Goal: Use online tool/utility: Utilize a website feature to perform a specific function

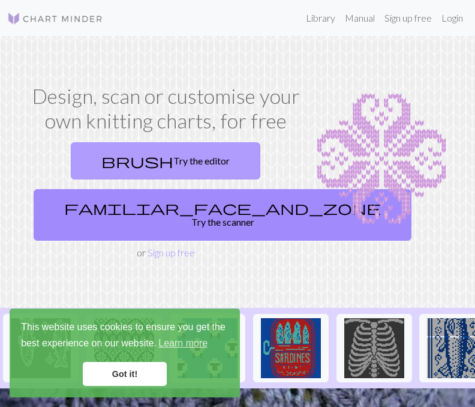
click at [181, 151] on link "brush Try the editor" at bounding box center [166, 160] width 190 height 37
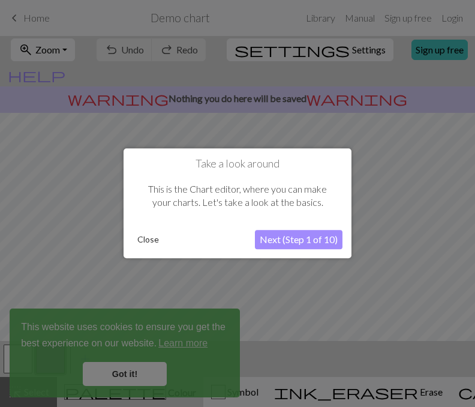
click at [311, 241] on button "Next (Step 1 of 10)" at bounding box center [299, 239] width 88 height 19
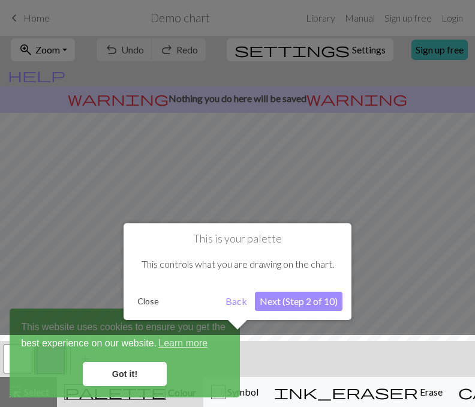
click at [152, 303] on button "Close" at bounding box center [148, 301] width 31 height 18
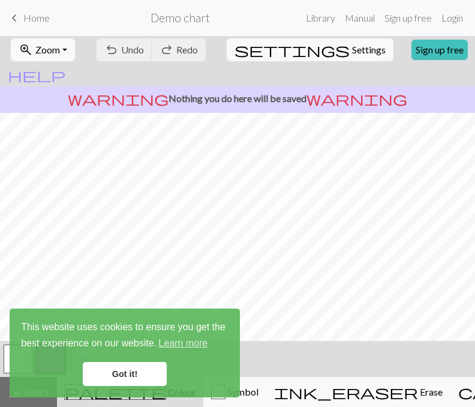
click at [128, 371] on link "Got it!" at bounding box center [125, 374] width 84 height 24
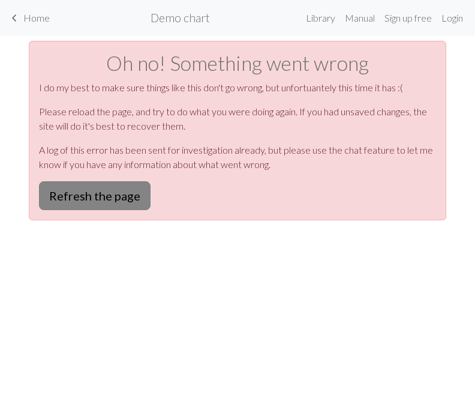
click at [92, 203] on button "Refresh the page" at bounding box center [95, 195] width 112 height 29
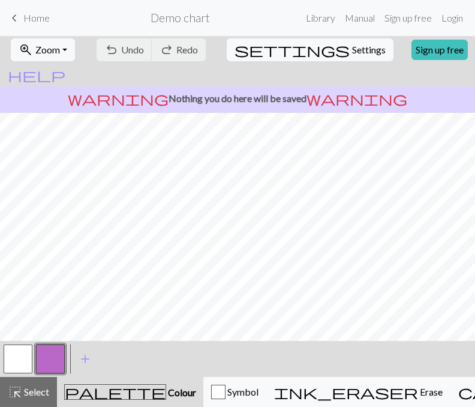
click at [32, 14] on span "Home" at bounding box center [36, 17] width 26 height 11
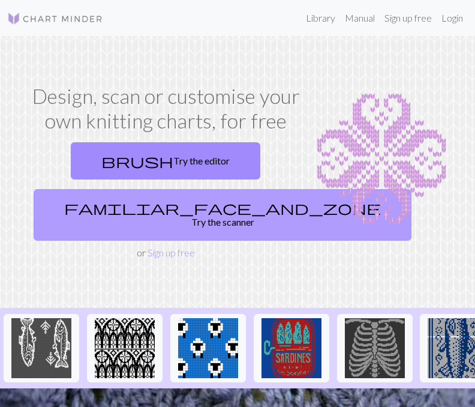
click at [178, 202] on link "familiar_face_and_zone Try the scanner" at bounding box center [223, 215] width 378 height 52
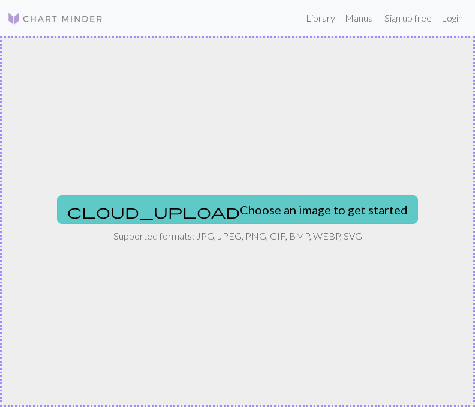
click at [221, 208] on button "cloud_upload Choose an image to get started" at bounding box center [237, 209] width 361 height 29
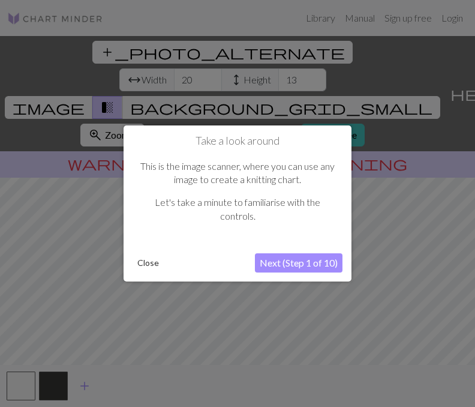
click at [310, 262] on button "Next (Step 1 of 10)" at bounding box center [299, 262] width 88 height 19
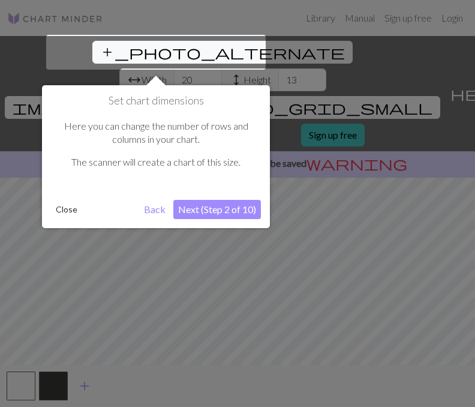
click at [221, 203] on button "Next (Step 2 of 10)" at bounding box center [217, 209] width 88 height 19
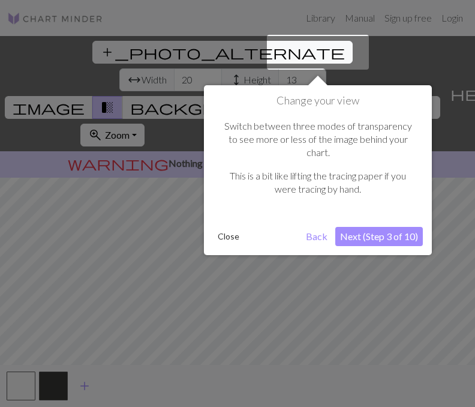
click at [389, 227] on button "Next (Step 3 of 10)" at bounding box center [379, 236] width 88 height 19
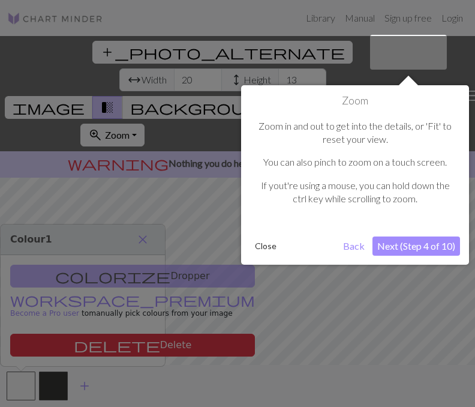
click at [421, 247] on button "Next (Step 4 of 10)" at bounding box center [417, 245] width 88 height 19
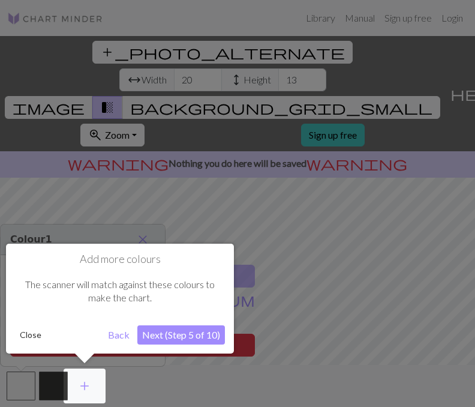
click at [154, 337] on button "Next (Step 5 of 10)" at bounding box center [181, 334] width 88 height 19
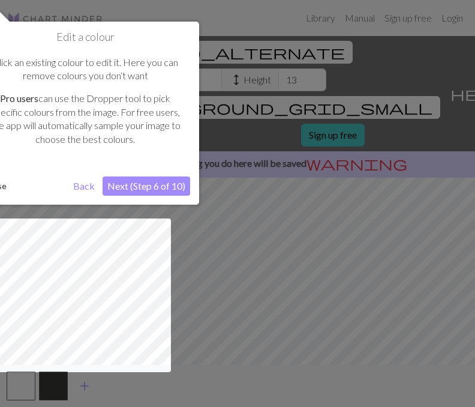
click at [84, 184] on button "Back" at bounding box center [83, 185] width 31 height 19
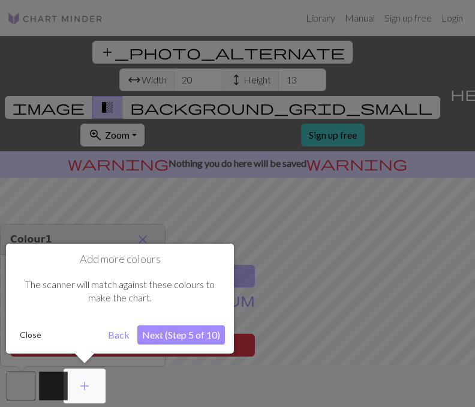
click at [173, 332] on button "Next (Step 5 of 10)" at bounding box center [181, 334] width 88 height 19
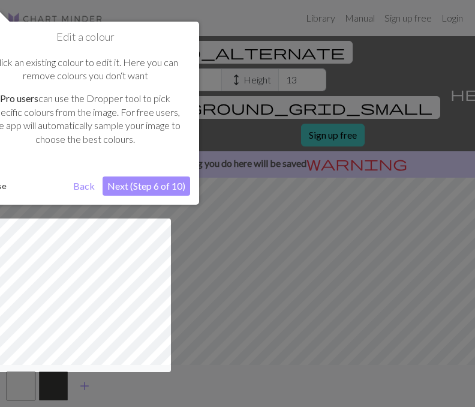
click at [168, 184] on button "Next (Step 6 of 10)" at bounding box center [147, 185] width 88 height 19
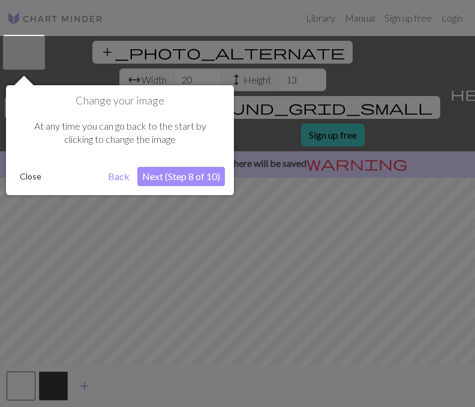
click at [182, 182] on button "Next (Step 8 of 10)" at bounding box center [181, 176] width 88 height 19
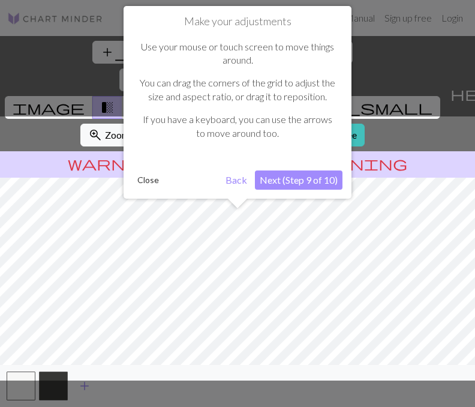
click at [290, 175] on button "Next (Step 9 of 10)" at bounding box center [299, 179] width 88 height 19
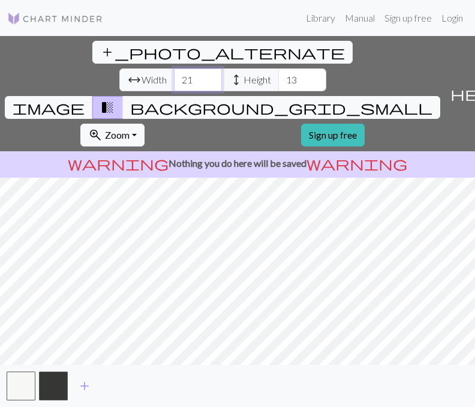
click at [174, 68] on input "21" at bounding box center [198, 79] width 48 height 23
click at [174, 68] on input "22" at bounding box center [198, 79] width 48 height 23
click at [174, 68] on input "23" at bounding box center [198, 79] width 48 height 23
click at [174, 68] on input "24" at bounding box center [198, 79] width 48 height 23
click at [174, 68] on input "25" at bounding box center [198, 79] width 48 height 23
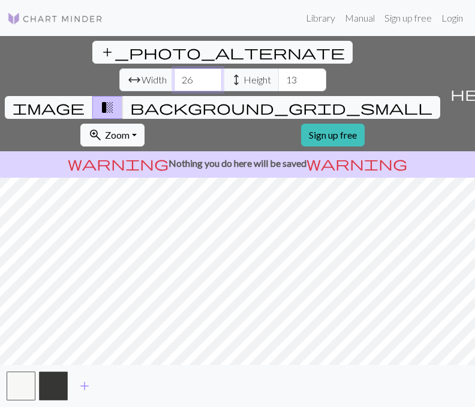
click at [174, 68] on input "26" at bounding box center [198, 79] width 48 height 23
click at [174, 68] on input "27" at bounding box center [198, 79] width 48 height 23
click at [174, 68] on input "28" at bounding box center [198, 79] width 48 height 23
click at [174, 68] on input "29" at bounding box center [198, 79] width 48 height 23
click at [174, 68] on input "30" at bounding box center [198, 79] width 48 height 23
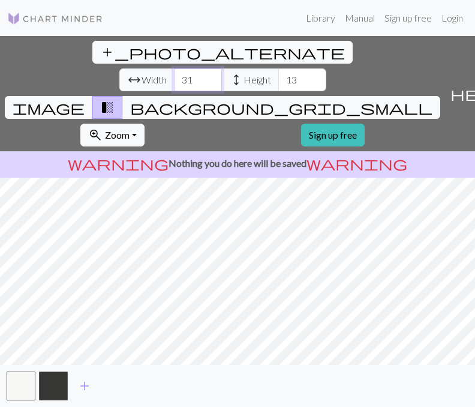
click at [174, 68] on input "31" at bounding box center [198, 79] width 48 height 23
click at [174, 68] on input "32" at bounding box center [198, 79] width 48 height 23
click at [174, 68] on input "33" at bounding box center [198, 79] width 48 height 23
click at [174, 68] on input "34" at bounding box center [198, 79] width 48 height 23
click at [174, 68] on input "35" at bounding box center [198, 79] width 48 height 23
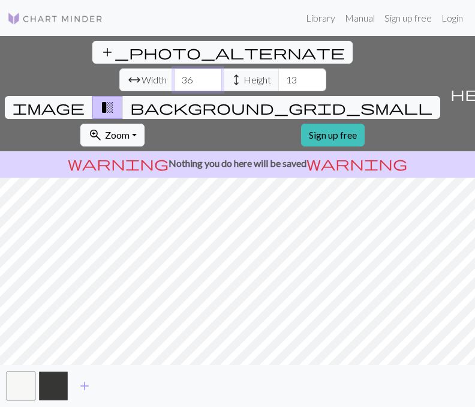
click at [174, 68] on input "36" at bounding box center [198, 79] width 48 height 23
click at [174, 68] on input "37" at bounding box center [198, 79] width 48 height 23
type input "38"
click at [174, 68] on input "38" at bounding box center [198, 79] width 48 height 23
click at [278, 68] on input "14" at bounding box center [302, 79] width 48 height 23
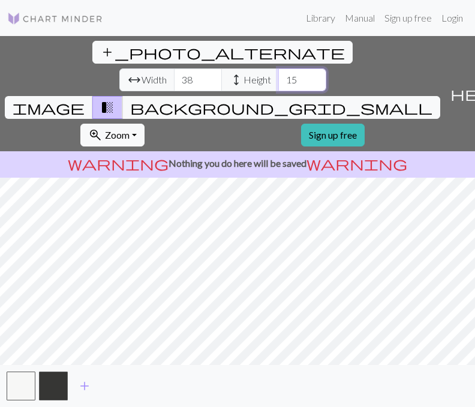
click at [278, 68] on input "15" at bounding box center [302, 79] width 48 height 23
click at [278, 68] on input "16" at bounding box center [302, 79] width 48 height 23
click at [278, 68] on input "17" at bounding box center [302, 79] width 48 height 23
click at [278, 68] on input "18" at bounding box center [302, 79] width 48 height 23
click at [278, 68] on input "19" at bounding box center [302, 79] width 48 height 23
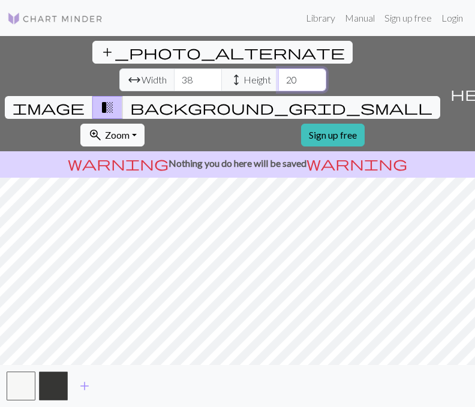
click at [278, 68] on input "20" at bounding box center [302, 79] width 48 height 23
click at [278, 68] on input "21" at bounding box center [302, 79] width 48 height 23
click at [278, 68] on input "22" at bounding box center [302, 79] width 48 height 23
click at [278, 68] on input "23" at bounding box center [302, 79] width 48 height 23
click at [278, 68] on input "24" at bounding box center [302, 79] width 48 height 23
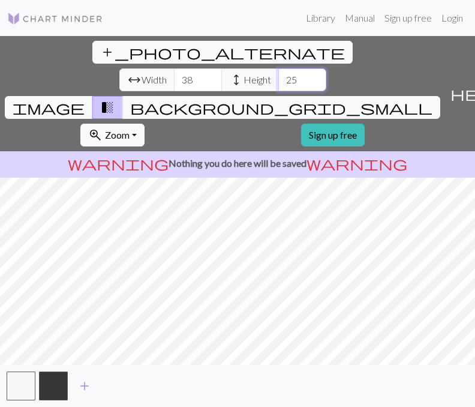
click at [278, 68] on input "25" at bounding box center [302, 79] width 48 height 23
click at [278, 68] on input "26" at bounding box center [302, 79] width 48 height 23
click at [278, 68] on input "27" at bounding box center [302, 79] width 48 height 23
click at [278, 68] on input "28" at bounding box center [302, 79] width 48 height 23
click at [278, 68] on input "29" at bounding box center [302, 79] width 48 height 23
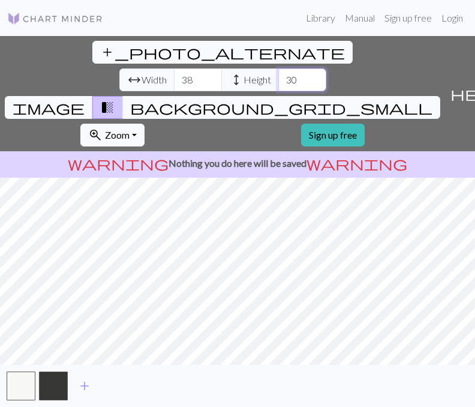
click at [278, 68] on input "30" at bounding box center [302, 79] width 48 height 23
click at [278, 68] on input "31" at bounding box center [302, 79] width 48 height 23
click at [278, 68] on input "32" at bounding box center [302, 79] width 48 height 23
click at [278, 68] on input "33" at bounding box center [302, 79] width 48 height 23
click at [278, 68] on input "34" at bounding box center [302, 79] width 48 height 23
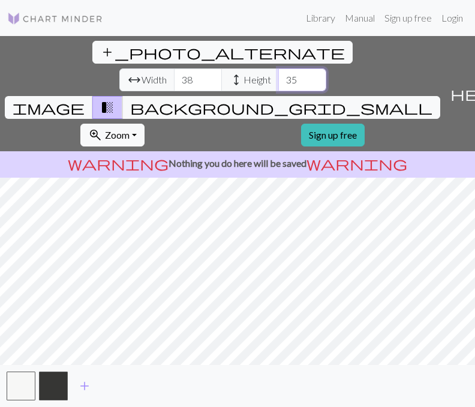
click at [278, 68] on input "35" at bounding box center [302, 79] width 48 height 23
click at [278, 68] on input "36" at bounding box center [302, 79] width 48 height 23
click at [278, 68] on input "37" at bounding box center [302, 79] width 48 height 23
click at [278, 68] on input "38" at bounding box center [302, 79] width 48 height 23
click at [278, 68] on input "39" at bounding box center [302, 79] width 48 height 23
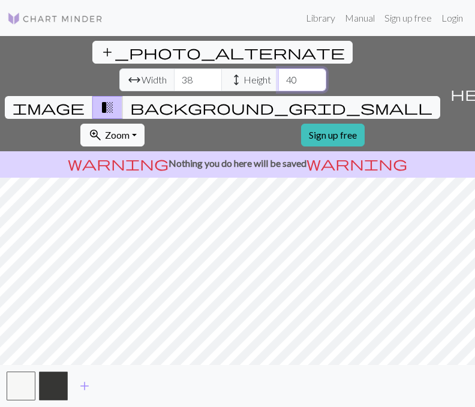
click at [278, 68] on input "40" at bounding box center [302, 79] width 48 height 23
type input "41"
click at [278, 68] on input "41" at bounding box center [302, 79] width 48 height 23
click at [174, 68] on input "55" at bounding box center [198, 79] width 48 height 23
type input "78"
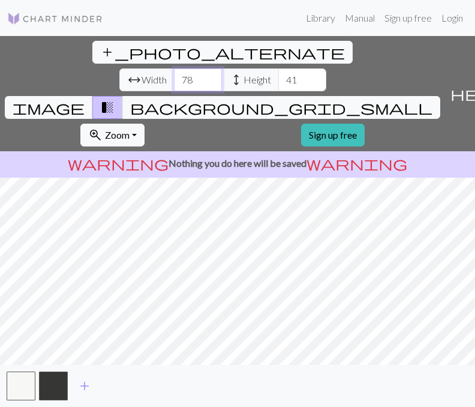
click at [174, 68] on input "78" at bounding box center [198, 79] width 48 height 23
click at [278, 68] on input "62" at bounding box center [302, 79] width 48 height 23
type input "72"
click at [278, 68] on input "72" at bounding box center [302, 79] width 48 height 23
click at [174, 68] on input "79" at bounding box center [198, 79] width 48 height 23
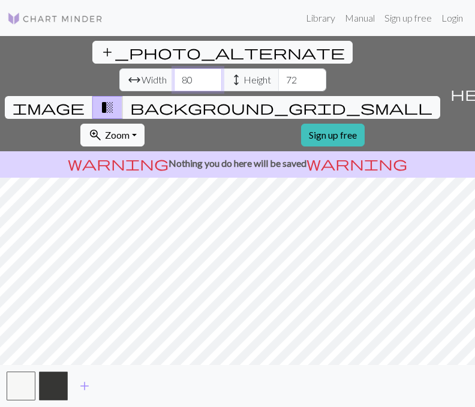
click at [174, 68] on input "80" at bounding box center [198, 79] width 48 height 23
click at [174, 68] on input "81" at bounding box center [198, 79] width 48 height 23
click at [174, 68] on input "82" at bounding box center [198, 79] width 48 height 23
click at [174, 68] on input "83" at bounding box center [198, 79] width 48 height 23
click at [174, 68] on input "84" at bounding box center [198, 79] width 48 height 23
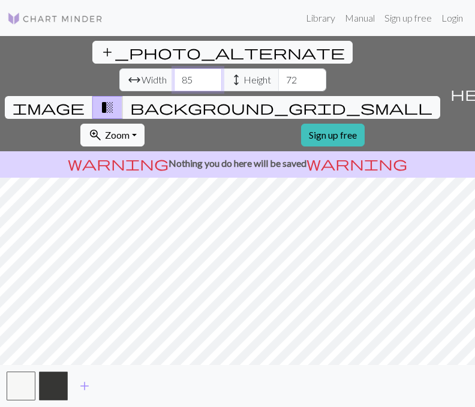
click at [174, 68] on input "85" at bounding box center [198, 79] width 48 height 23
click at [174, 68] on input "86" at bounding box center [198, 79] width 48 height 23
click at [174, 68] on input "87" at bounding box center [198, 79] width 48 height 23
click at [174, 68] on input "88" at bounding box center [198, 79] width 48 height 23
click at [174, 68] on input "89" at bounding box center [198, 79] width 48 height 23
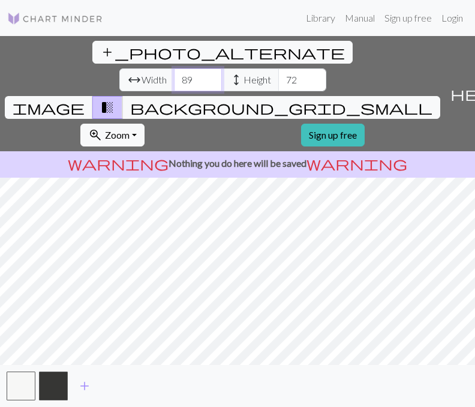
type input "90"
click at [174, 68] on input "90" at bounding box center [198, 79] width 48 height 23
click at [278, 68] on input "73" at bounding box center [302, 79] width 48 height 23
click at [278, 68] on input "74" at bounding box center [302, 79] width 48 height 23
click at [278, 68] on input "75" at bounding box center [302, 79] width 48 height 23
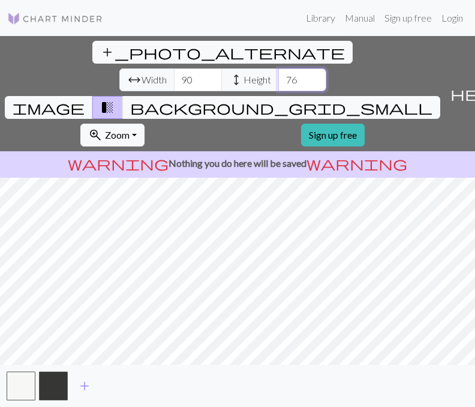
click at [278, 68] on input "76" at bounding box center [302, 79] width 48 height 23
click at [278, 68] on input "77" at bounding box center [302, 79] width 48 height 23
click at [278, 68] on input "78" at bounding box center [302, 79] width 48 height 23
click at [278, 68] on input "79" at bounding box center [302, 79] width 48 height 23
type input "80"
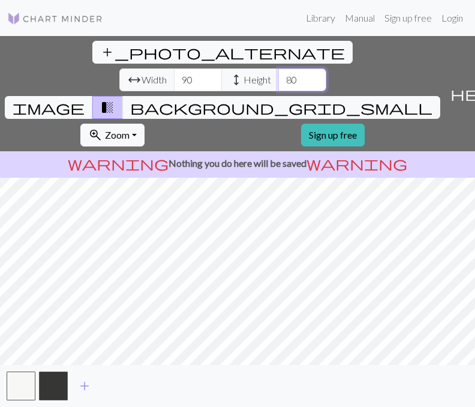
click at [278, 68] on input "80" at bounding box center [302, 79] width 48 height 23
click at [174, 68] on input "91" at bounding box center [198, 79] width 48 height 23
click at [174, 68] on input "92" at bounding box center [198, 79] width 48 height 23
click at [174, 68] on input "93" at bounding box center [198, 79] width 48 height 23
click at [174, 68] on input "94" at bounding box center [198, 79] width 48 height 23
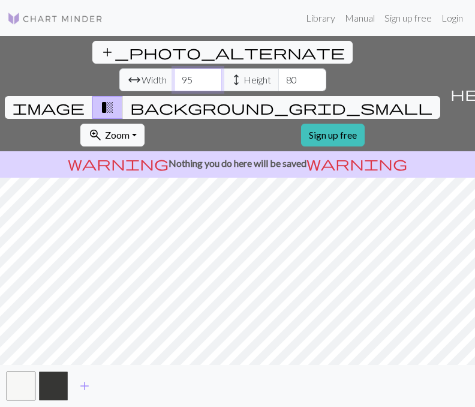
click at [174, 68] on input "95" at bounding box center [198, 79] width 48 height 23
click at [174, 68] on input "96" at bounding box center [198, 79] width 48 height 23
type input "97"
click at [174, 68] on input "97" at bounding box center [198, 79] width 48 height 23
type input "81"
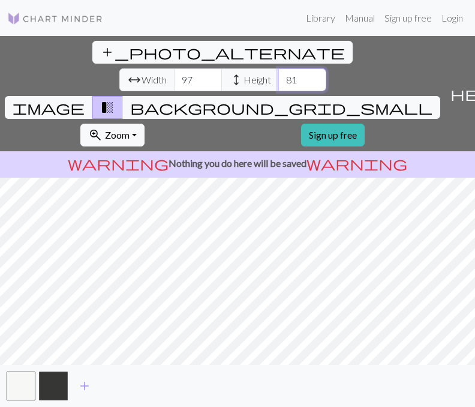
click at [278, 68] on input "81" at bounding box center [302, 79] width 48 height 23
click at [85, 99] on span "image" at bounding box center [49, 107] width 72 height 17
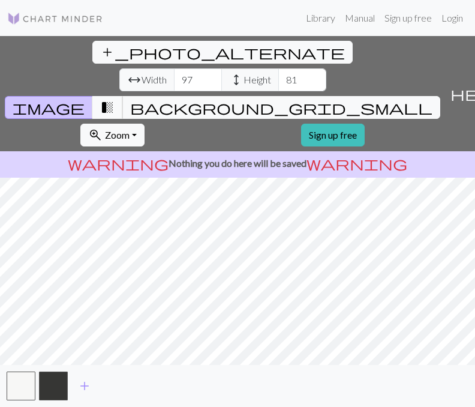
click at [115, 99] on span "transition_fade" at bounding box center [107, 107] width 14 height 17
click at [349, 99] on span "background_grid_small" at bounding box center [281, 107] width 302 height 17
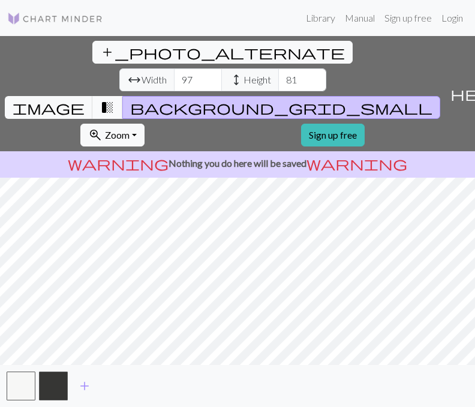
click at [115, 99] on span "transition_fade" at bounding box center [107, 107] width 14 height 17
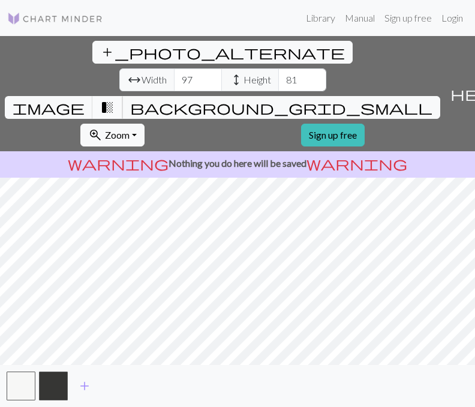
click at [123, 96] on button "transition_fade" at bounding box center [107, 107] width 31 height 23
click at [174, 68] on input "98" at bounding box center [198, 79] width 48 height 23
click at [174, 68] on input "99" at bounding box center [198, 79] width 48 height 23
click at [174, 68] on input "100" at bounding box center [198, 79] width 48 height 23
click at [174, 68] on input "101" at bounding box center [198, 79] width 48 height 23
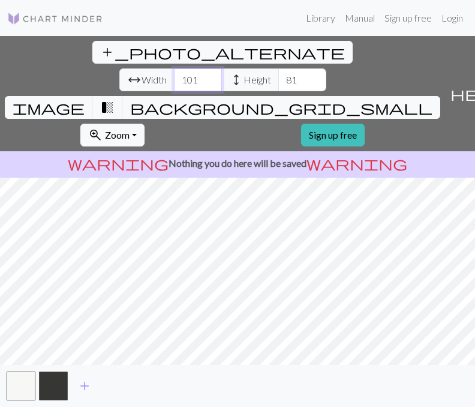
type input "102"
click at [174, 68] on input "102" at bounding box center [198, 79] width 48 height 23
click at [278, 68] on input "82" at bounding box center [302, 79] width 48 height 23
click at [278, 68] on input "83" at bounding box center [302, 79] width 48 height 23
click at [278, 68] on input "84" at bounding box center [302, 79] width 48 height 23
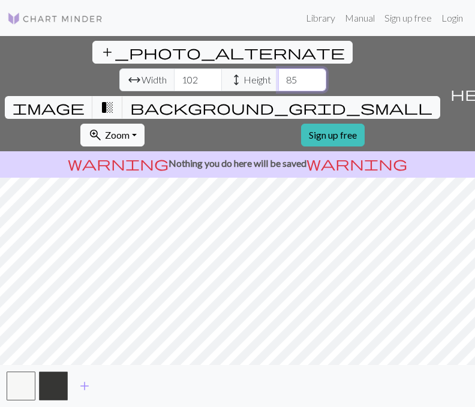
click at [278, 68] on input "85" at bounding box center [302, 79] width 48 height 23
click at [278, 68] on input "86" at bounding box center [302, 79] width 48 height 23
click at [278, 68] on input "87" at bounding box center [302, 79] width 48 height 23
click at [278, 68] on input "88" at bounding box center [302, 79] width 48 height 23
type input "87"
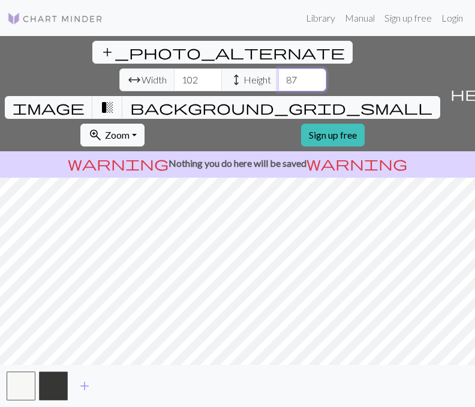
click at [278, 68] on input "87" at bounding box center [302, 79] width 48 height 23
click at [174, 68] on input "103" at bounding box center [198, 79] width 48 height 23
click at [174, 68] on input "104" at bounding box center [198, 79] width 48 height 23
click at [174, 68] on input "105" at bounding box center [198, 79] width 48 height 23
click at [174, 68] on input "106" at bounding box center [198, 79] width 48 height 23
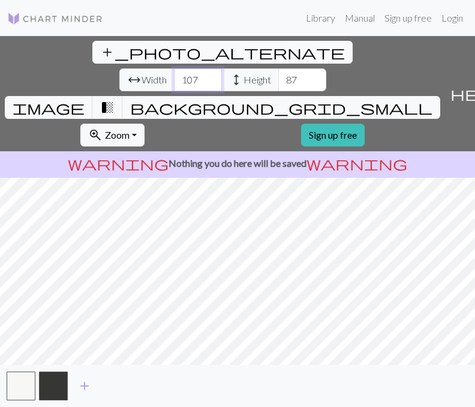
click at [174, 68] on input "107" at bounding box center [198, 79] width 48 height 23
type input "106"
click at [174, 68] on input "106" at bounding box center [198, 79] width 48 height 23
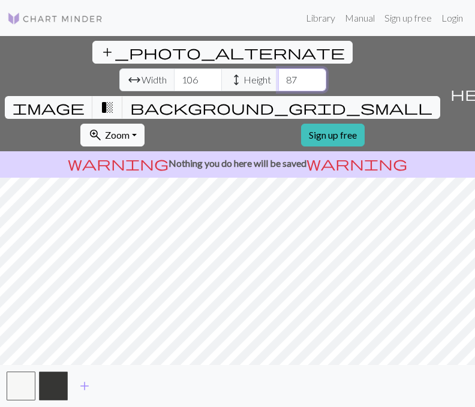
click at [278, 68] on input "87" at bounding box center [302, 79] width 48 height 23
type input "88"
click at [278, 68] on input "88" at bounding box center [302, 79] width 48 height 23
click at [174, 68] on input "107" at bounding box center [198, 79] width 48 height 23
click at [174, 68] on input "108" at bounding box center [198, 79] width 48 height 23
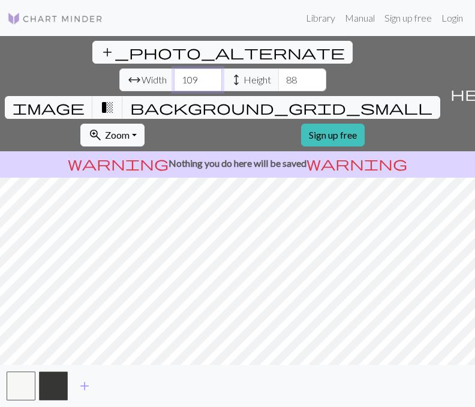
click at [174, 68] on input "109" at bounding box center [198, 79] width 48 height 23
click at [174, 68] on input "110" at bounding box center [198, 79] width 48 height 23
click at [174, 68] on input "111" at bounding box center [198, 79] width 48 height 23
click at [174, 68] on input "112" at bounding box center [198, 79] width 48 height 23
click at [174, 68] on input "113" at bounding box center [198, 79] width 48 height 23
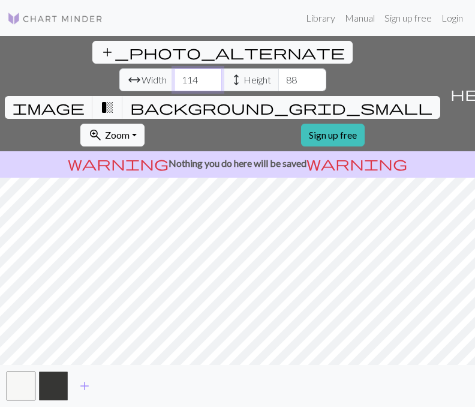
click at [174, 68] on input "114" at bounding box center [198, 79] width 48 height 23
click at [174, 68] on input "115" at bounding box center [198, 79] width 48 height 23
click at [174, 68] on input "116" at bounding box center [198, 79] width 48 height 23
click at [174, 68] on input "117" at bounding box center [198, 79] width 48 height 23
type input "118"
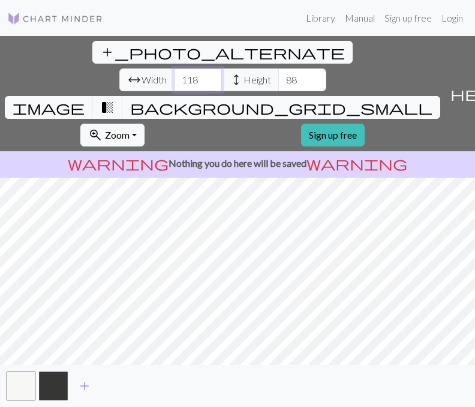
click at [174, 68] on input "118" at bounding box center [198, 79] width 48 height 23
click at [278, 68] on input "89" at bounding box center [302, 79] width 48 height 23
click at [278, 68] on input "90" at bounding box center [302, 79] width 48 height 23
click at [278, 68] on input "89" at bounding box center [302, 79] width 48 height 23
click at [278, 68] on input "90" at bounding box center [302, 79] width 48 height 23
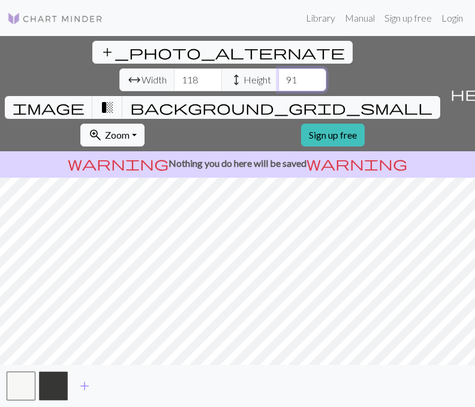
click at [278, 68] on input "91" at bounding box center [302, 79] width 48 height 23
click at [278, 68] on input "92" at bounding box center [302, 79] width 48 height 23
type input "93"
click at [278, 68] on input "93" at bounding box center [302, 79] width 48 height 23
type input "119"
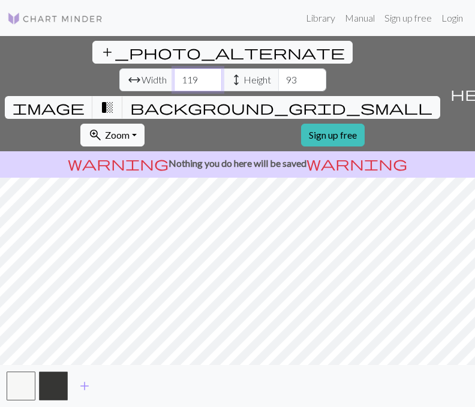
click at [174, 68] on input "119" at bounding box center [198, 79] width 48 height 23
click at [278, 68] on input "94" at bounding box center [302, 79] width 48 height 23
click at [278, 68] on input "95" at bounding box center [302, 79] width 48 height 23
click at [278, 68] on input "96" at bounding box center [302, 79] width 48 height 23
click at [278, 68] on input "97" at bounding box center [302, 79] width 48 height 23
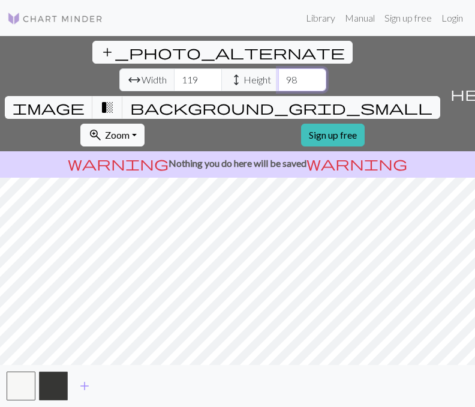
click at [278, 68] on input "98" at bounding box center [302, 79] width 48 height 23
type input "99"
click at [278, 68] on input "99" at bounding box center [302, 79] width 48 height 23
click at [174, 68] on input "120" at bounding box center [198, 79] width 48 height 23
click at [174, 68] on input "121" at bounding box center [198, 79] width 48 height 23
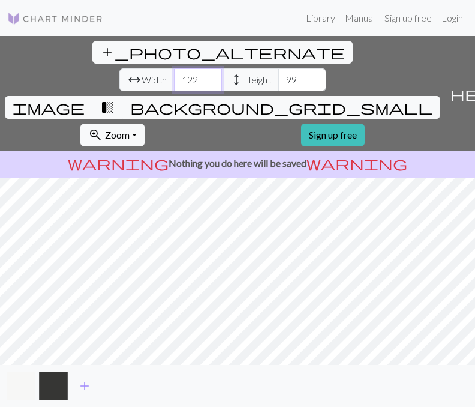
click at [174, 68] on input "122" at bounding box center [198, 79] width 48 height 23
click at [174, 68] on input "123" at bounding box center [198, 79] width 48 height 23
click at [174, 68] on input "124" at bounding box center [198, 79] width 48 height 23
click at [174, 68] on input "125" at bounding box center [198, 79] width 48 height 23
click at [174, 68] on input "126" at bounding box center [198, 79] width 48 height 23
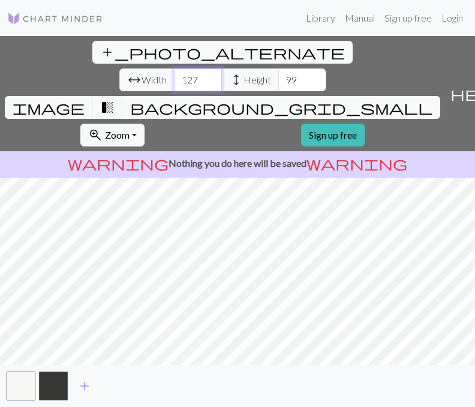
click at [174, 68] on input "127" at bounding box center [198, 79] width 48 height 23
click at [174, 68] on input "128" at bounding box center [198, 79] width 48 height 23
click at [174, 68] on input "129" at bounding box center [198, 79] width 48 height 23
type input "130"
click at [174, 68] on input "130" at bounding box center [198, 79] width 48 height 23
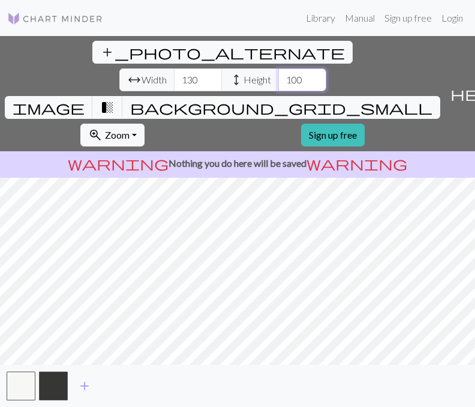
click at [278, 68] on input "100" at bounding box center [302, 79] width 48 height 23
click at [278, 68] on input "101" at bounding box center [302, 79] width 48 height 23
click at [278, 68] on input "102" at bounding box center [302, 79] width 48 height 23
click at [278, 68] on input "103" at bounding box center [302, 79] width 48 height 23
type input "104"
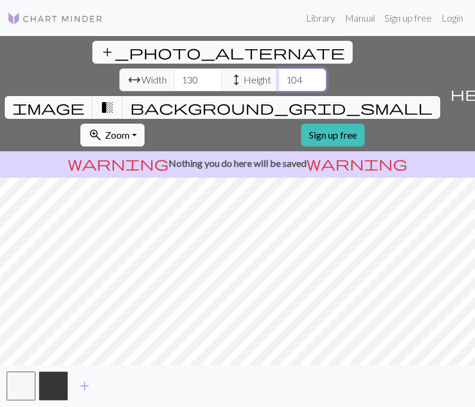
click at [278, 68] on input "104" at bounding box center [302, 79] width 48 height 23
click at [89, 391] on span "add" at bounding box center [84, 385] width 14 height 17
click at [91, 386] on button "button" at bounding box center [85, 385] width 29 height 29
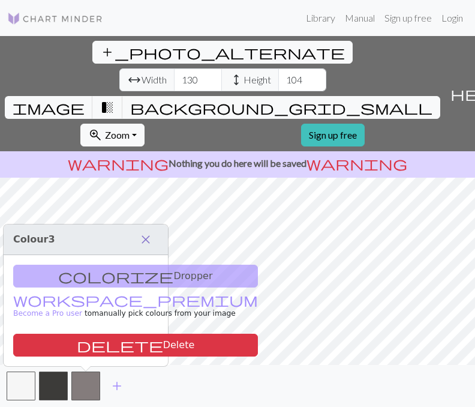
click at [148, 239] on span "close" at bounding box center [146, 239] width 14 height 17
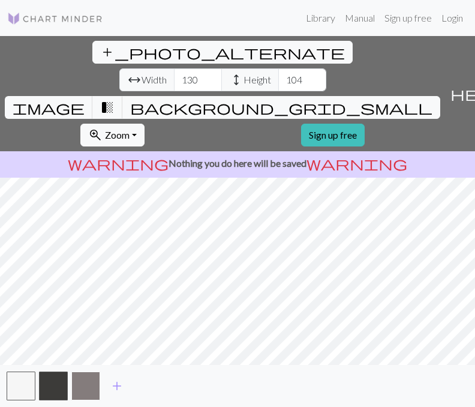
click at [93, 384] on button "button" at bounding box center [85, 385] width 29 height 29
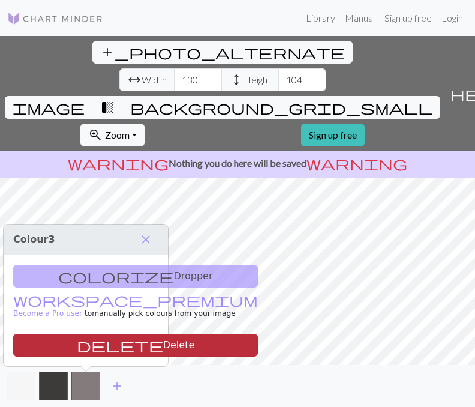
click at [113, 338] on button "delete Delete" at bounding box center [135, 345] width 245 height 23
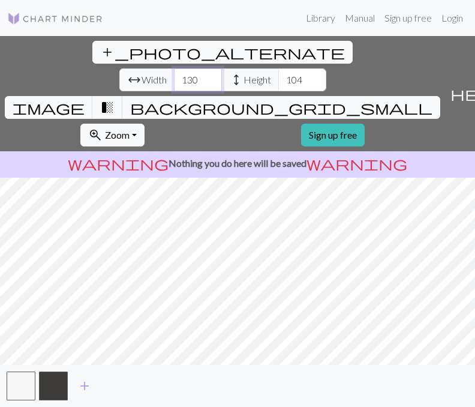
type input "131"
click at [174, 68] on input "131" at bounding box center [198, 79] width 48 height 23
click at [115, 99] on span "transition_fade" at bounding box center [107, 107] width 14 height 17
click at [347, 99] on span "background_grid_small" at bounding box center [281, 107] width 302 height 17
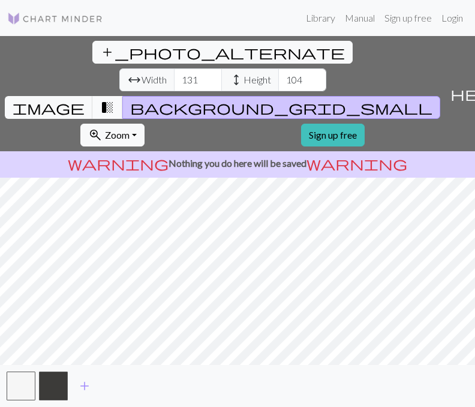
click at [115, 99] on span "transition_fade" at bounding box center [107, 107] width 14 height 17
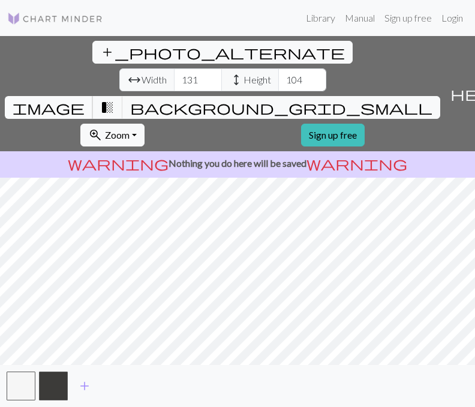
click at [85, 99] on span "image" at bounding box center [49, 107] width 72 height 17
click at [115, 99] on span "transition_fade" at bounding box center [107, 107] width 14 height 17
click at [85, 99] on span "image" at bounding box center [49, 107] width 72 height 17
click at [123, 96] on button "transition_fade" at bounding box center [107, 107] width 31 height 23
click at [347, 99] on span "background_grid_small" at bounding box center [281, 107] width 302 height 17
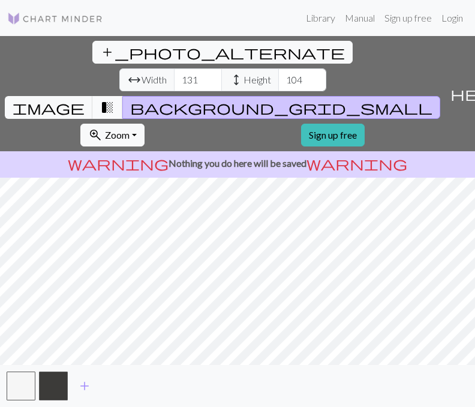
click at [115, 99] on span "transition_fade" at bounding box center [107, 107] width 14 height 17
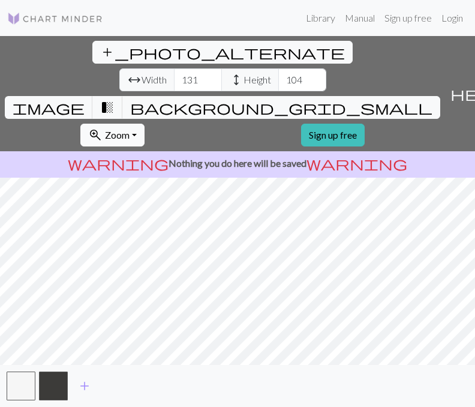
click at [130, 129] on span "Zoom" at bounding box center [117, 134] width 25 height 11
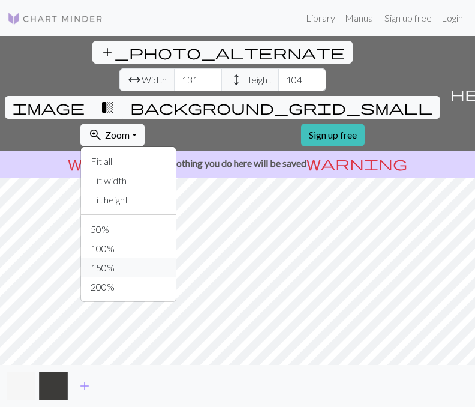
click at [176, 258] on button "150%" at bounding box center [128, 267] width 95 height 19
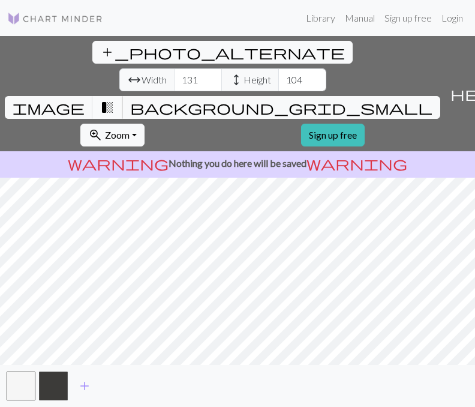
click at [115, 99] on span "transition_fade" at bounding box center [107, 107] width 14 height 17
click at [349, 99] on span "background_grid_small" at bounding box center [281, 107] width 302 height 17
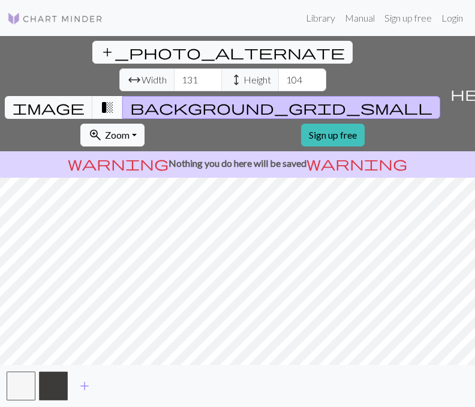
click at [115, 99] on span "transition_fade" at bounding box center [107, 107] width 14 height 17
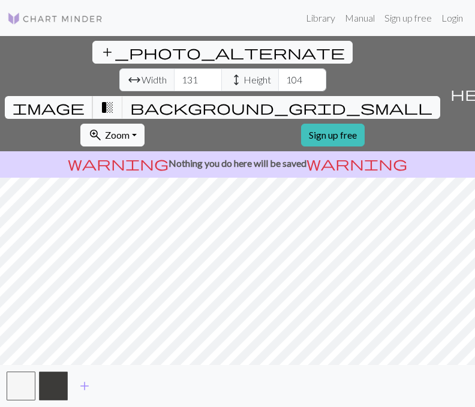
click at [93, 96] on button "image" at bounding box center [49, 107] width 88 height 23
click at [115, 99] on span "transition_fade" at bounding box center [107, 107] width 14 height 17
click at [93, 96] on button "image" at bounding box center [49, 107] width 88 height 23
click at [115, 99] on span "transition_fade" at bounding box center [107, 107] width 14 height 17
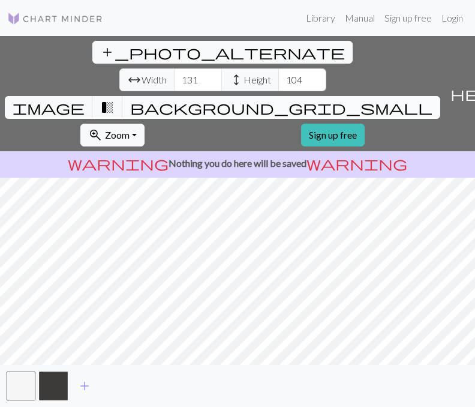
click at [349, 99] on span "background_grid_small" at bounding box center [281, 107] width 302 height 17
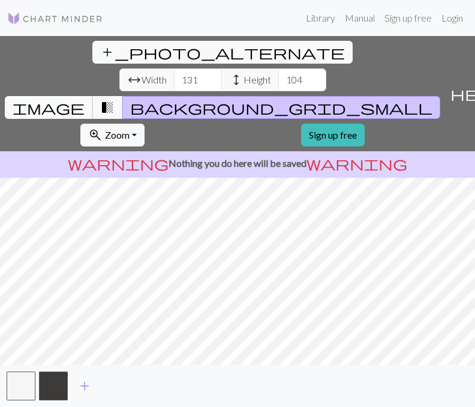
click at [93, 96] on button "image" at bounding box center [49, 107] width 88 height 23
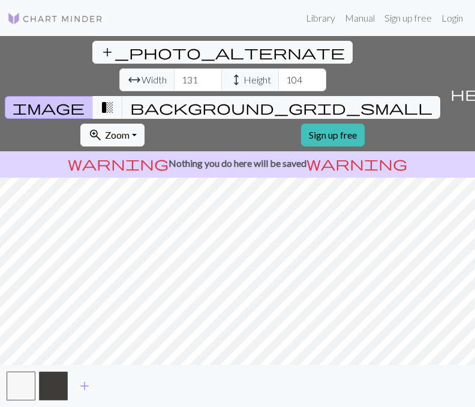
click at [85, 99] on span "image" at bounding box center [49, 107] width 72 height 17
click at [351, 99] on span "background_grid_small" at bounding box center [281, 107] width 302 height 17
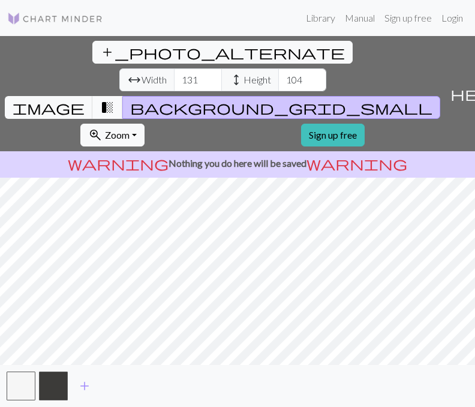
click at [115, 99] on span "transition_fade" at bounding box center [107, 107] width 14 height 17
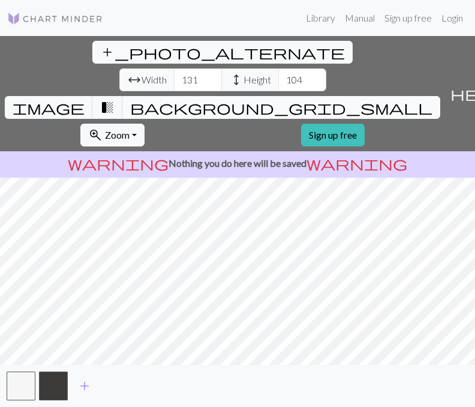
click at [349, 99] on span "background_grid_small" at bounding box center [281, 107] width 302 height 17
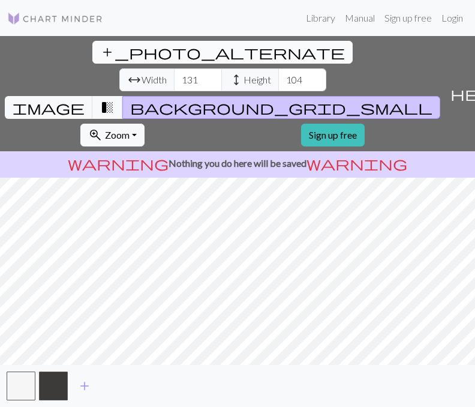
click at [100, 57] on span "add_photo_alternate" at bounding box center [222, 52] width 245 height 17
click at [278, 68] on input "103" at bounding box center [302, 79] width 48 height 23
click at [278, 68] on input "102" at bounding box center [302, 79] width 48 height 23
click at [278, 68] on input "101" at bounding box center [302, 79] width 48 height 23
click at [278, 68] on input "100" at bounding box center [302, 79] width 48 height 23
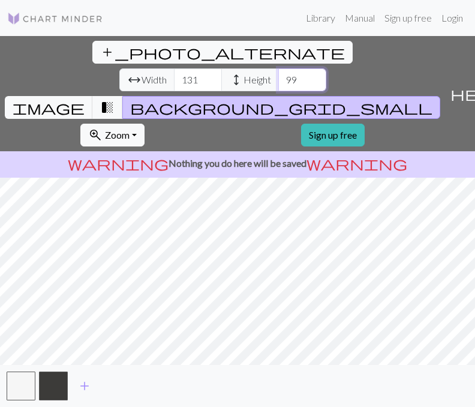
click at [278, 68] on input "99" at bounding box center [302, 79] width 48 height 23
click at [278, 68] on input "98" at bounding box center [302, 79] width 48 height 23
click at [278, 68] on input "97" at bounding box center [302, 79] width 48 height 23
click at [278, 68] on input "96" at bounding box center [302, 79] width 48 height 23
click at [278, 68] on input "95" at bounding box center [302, 79] width 48 height 23
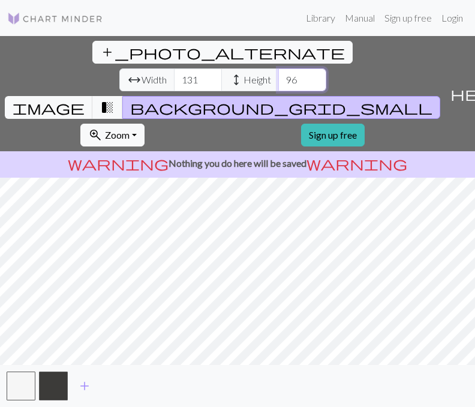
click at [278, 68] on input "96" at bounding box center [302, 79] width 48 height 23
click at [278, 68] on input "97" at bounding box center [302, 79] width 48 height 23
click at [278, 68] on input "98" at bounding box center [302, 79] width 48 height 23
click at [278, 68] on input "99" at bounding box center [302, 79] width 48 height 23
click at [278, 68] on input "100" at bounding box center [302, 79] width 48 height 23
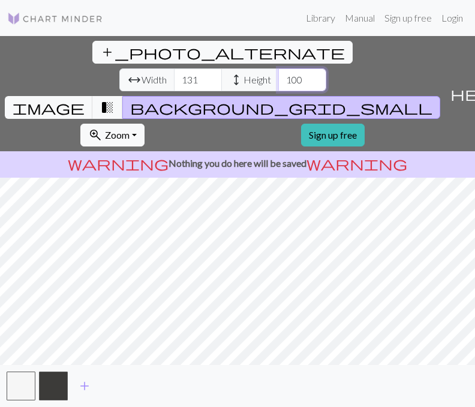
type input "99"
click at [278, 68] on input "99" at bounding box center [302, 79] width 48 height 23
click at [174, 68] on input "130" at bounding box center [198, 79] width 48 height 23
click at [174, 68] on input "129" at bounding box center [198, 79] width 48 height 23
click at [174, 68] on input "128" at bounding box center [198, 79] width 48 height 23
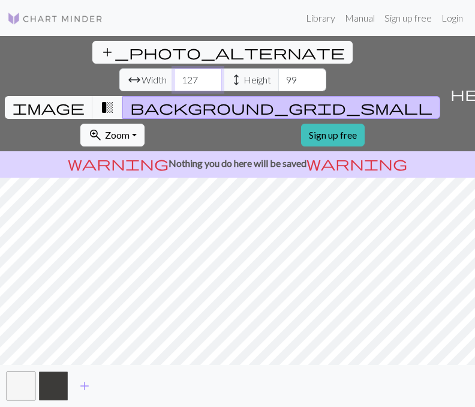
click at [174, 68] on input "127" at bounding box center [198, 79] width 48 height 23
click at [174, 68] on input "126" at bounding box center [198, 79] width 48 height 23
click at [174, 68] on input "125" at bounding box center [198, 79] width 48 height 23
type input "124"
click at [174, 68] on input "124" at bounding box center [198, 79] width 48 height 23
